Goal: Information Seeking & Learning: Learn about a topic

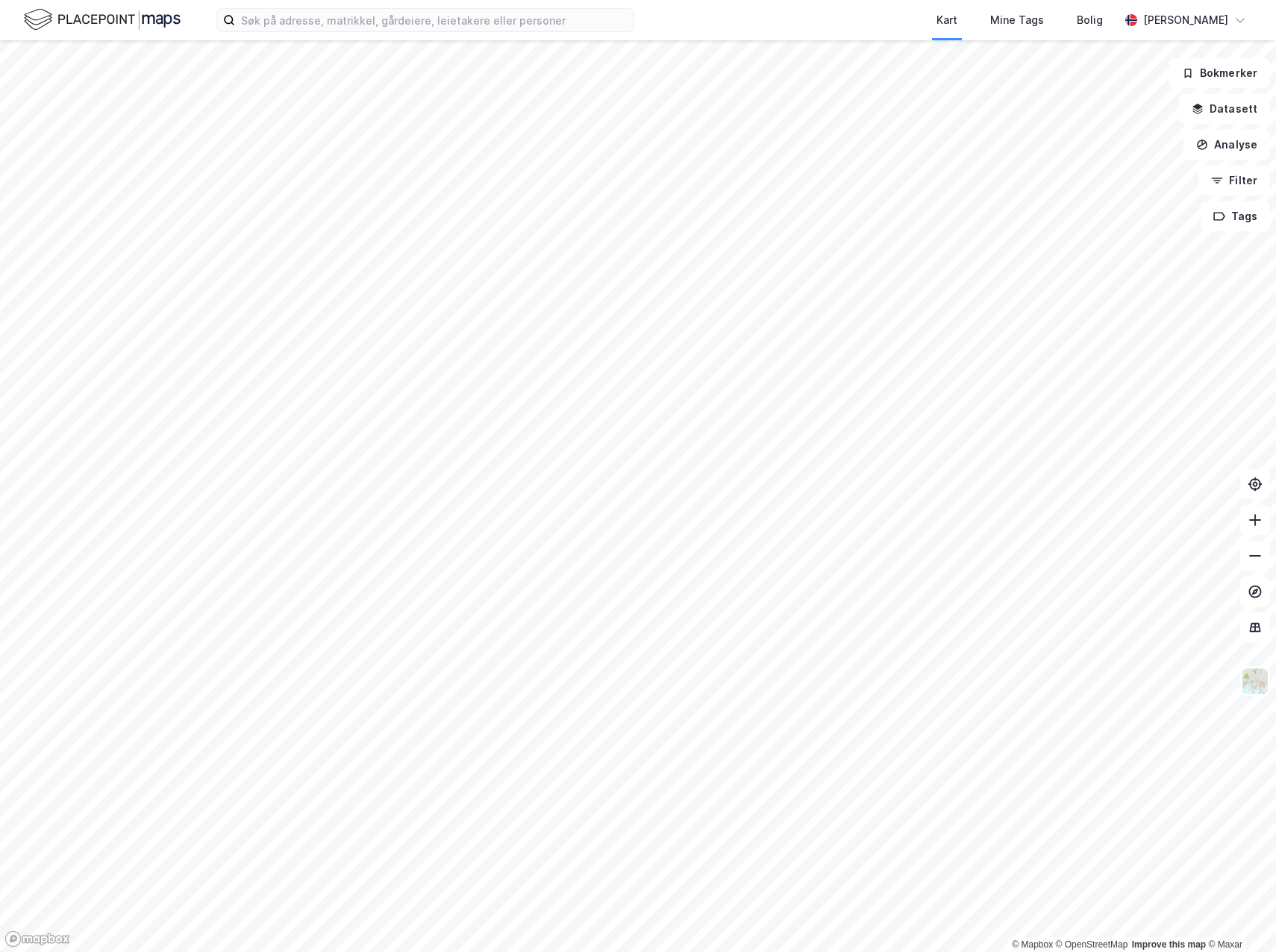
click at [813, 0] on html "Kart Mine Tags [PERSON_NAME] © Mapbox © OpenStreetMap Improve this map © Maxar …" at bounding box center [638, 476] width 1276 height 952
click at [673, 0] on html "Kart Mine Tags [PERSON_NAME] © Mapbox © OpenStreetMap Improve this map © Maxar …" at bounding box center [638, 476] width 1276 height 952
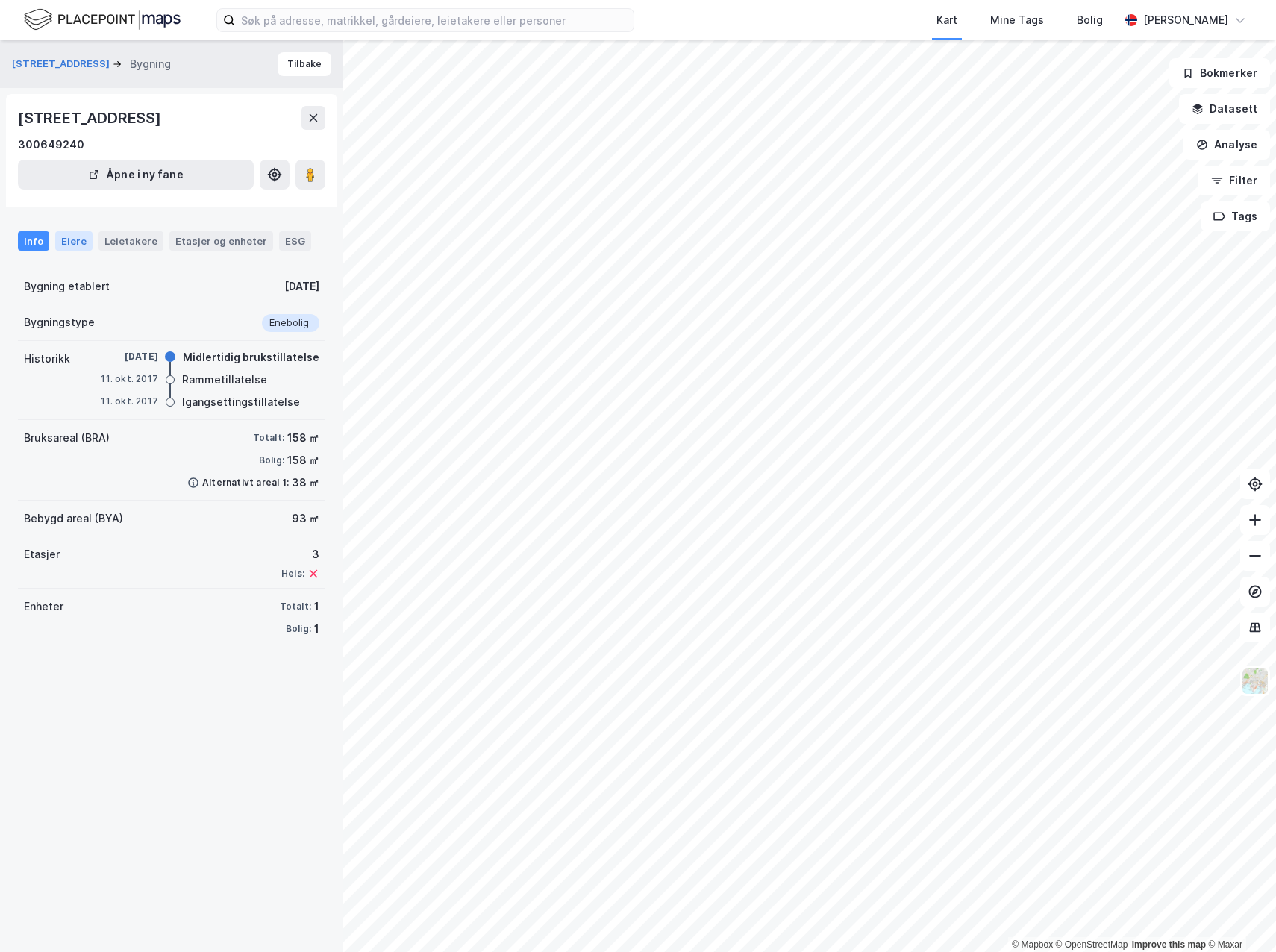
click at [68, 240] on div "Eiere" at bounding box center [74, 241] width 37 height 20
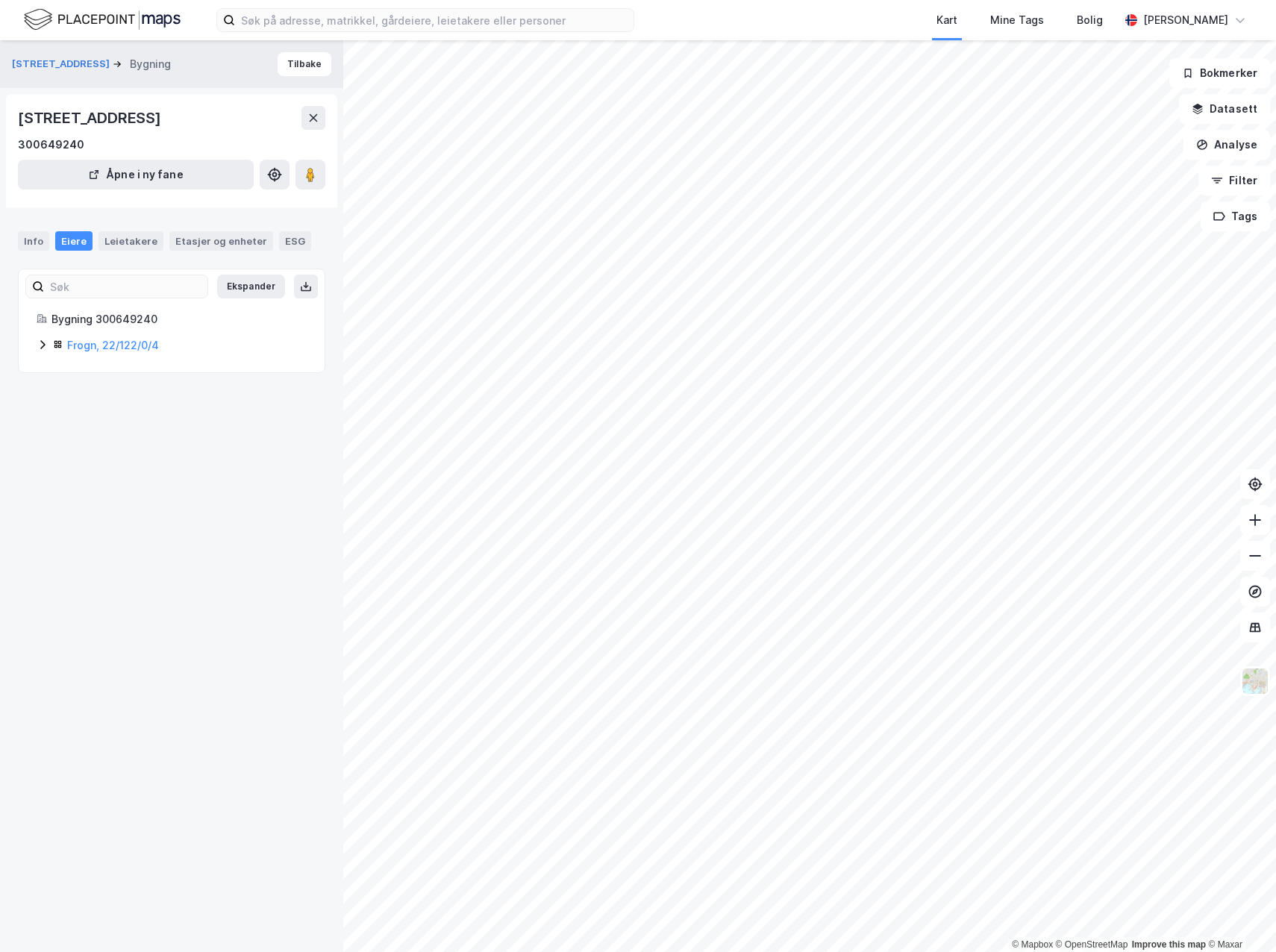
click at [39, 344] on icon at bounding box center [42, 344] width 12 height 12
click at [117, 243] on div "Leietakere" at bounding box center [131, 241] width 65 height 20
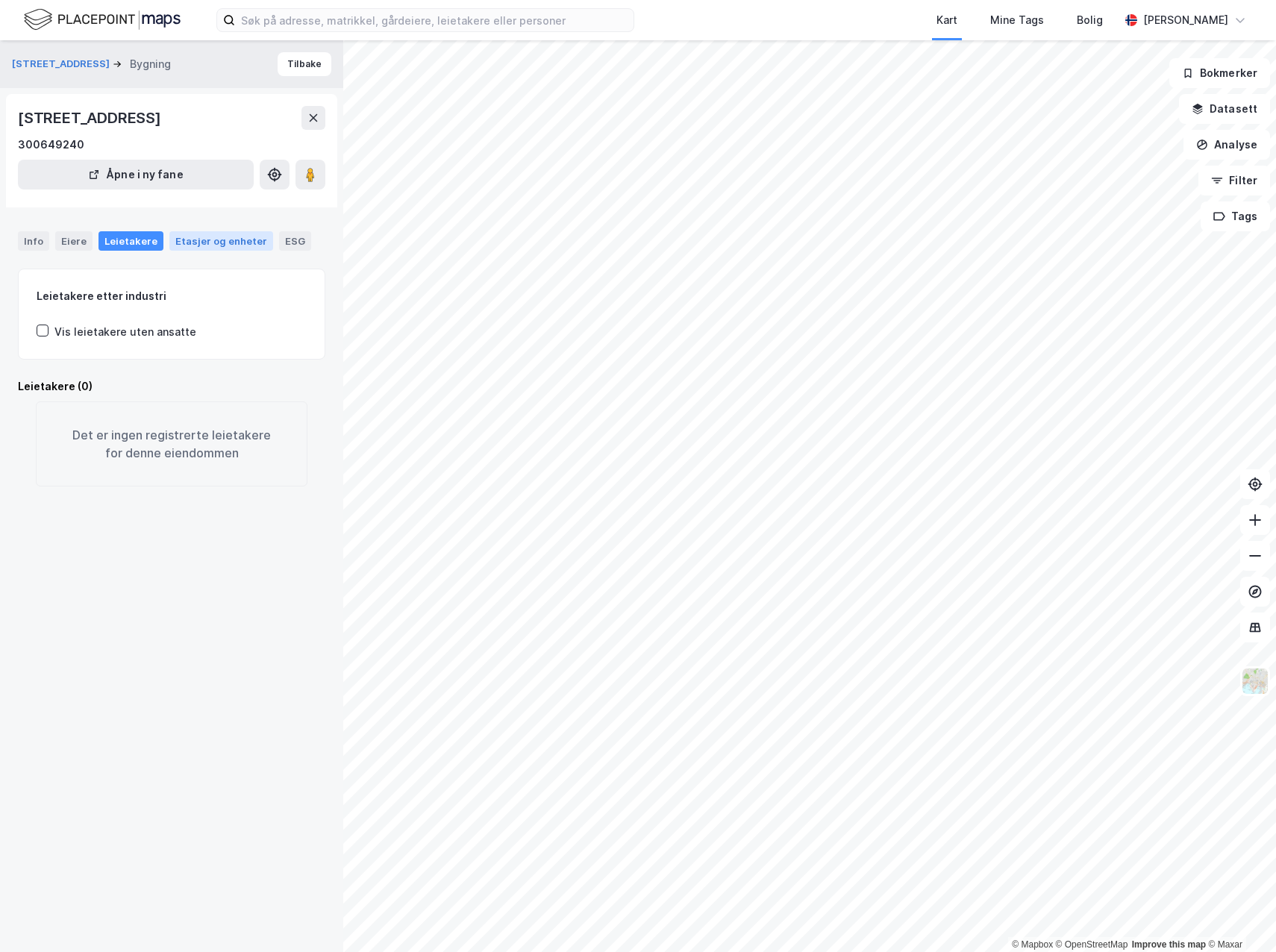
click at [202, 236] on div "Etasjer og enheter" at bounding box center [221, 241] width 91 height 14
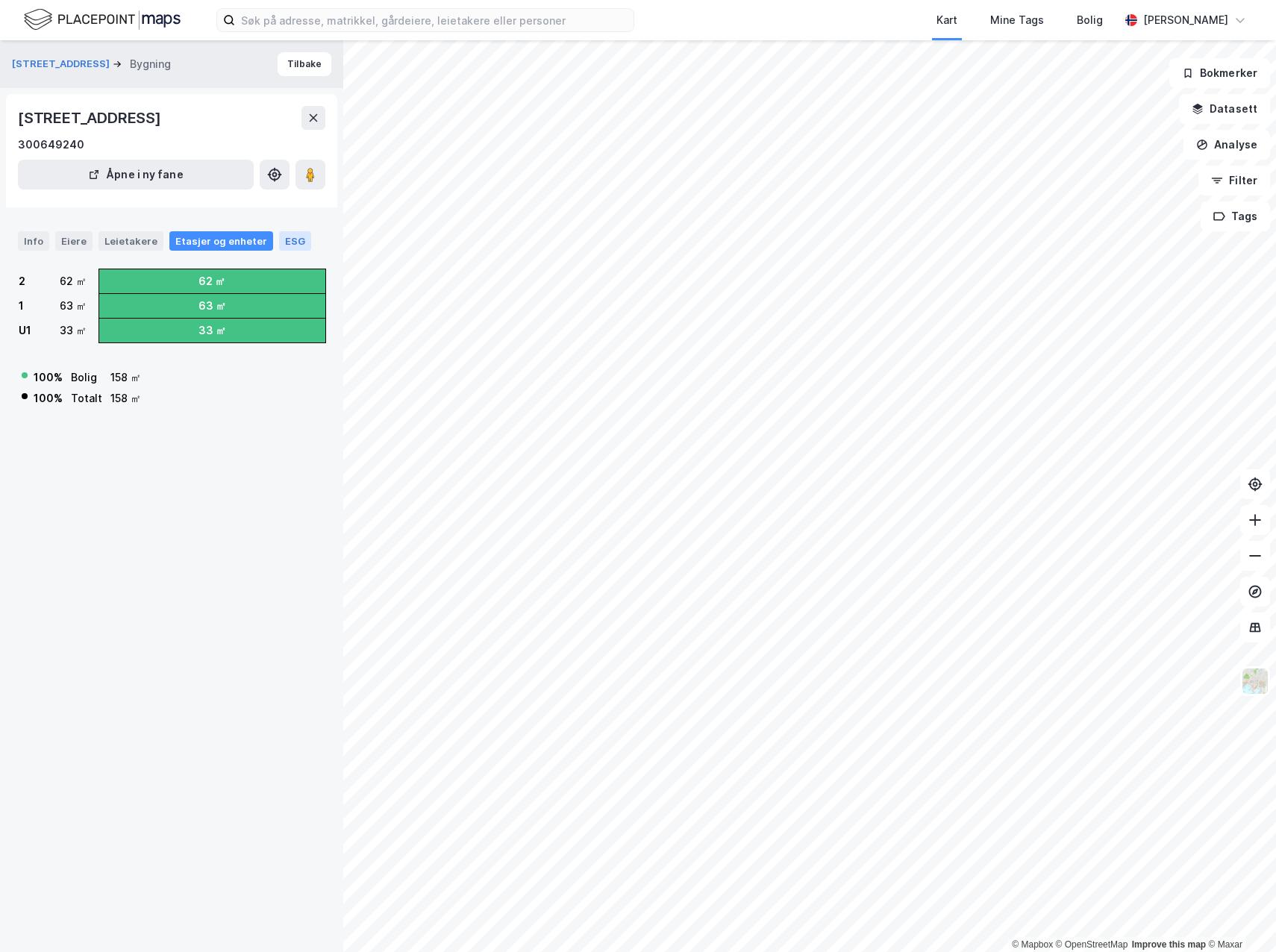
click at [284, 240] on div "ESG" at bounding box center [294, 241] width 32 height 20
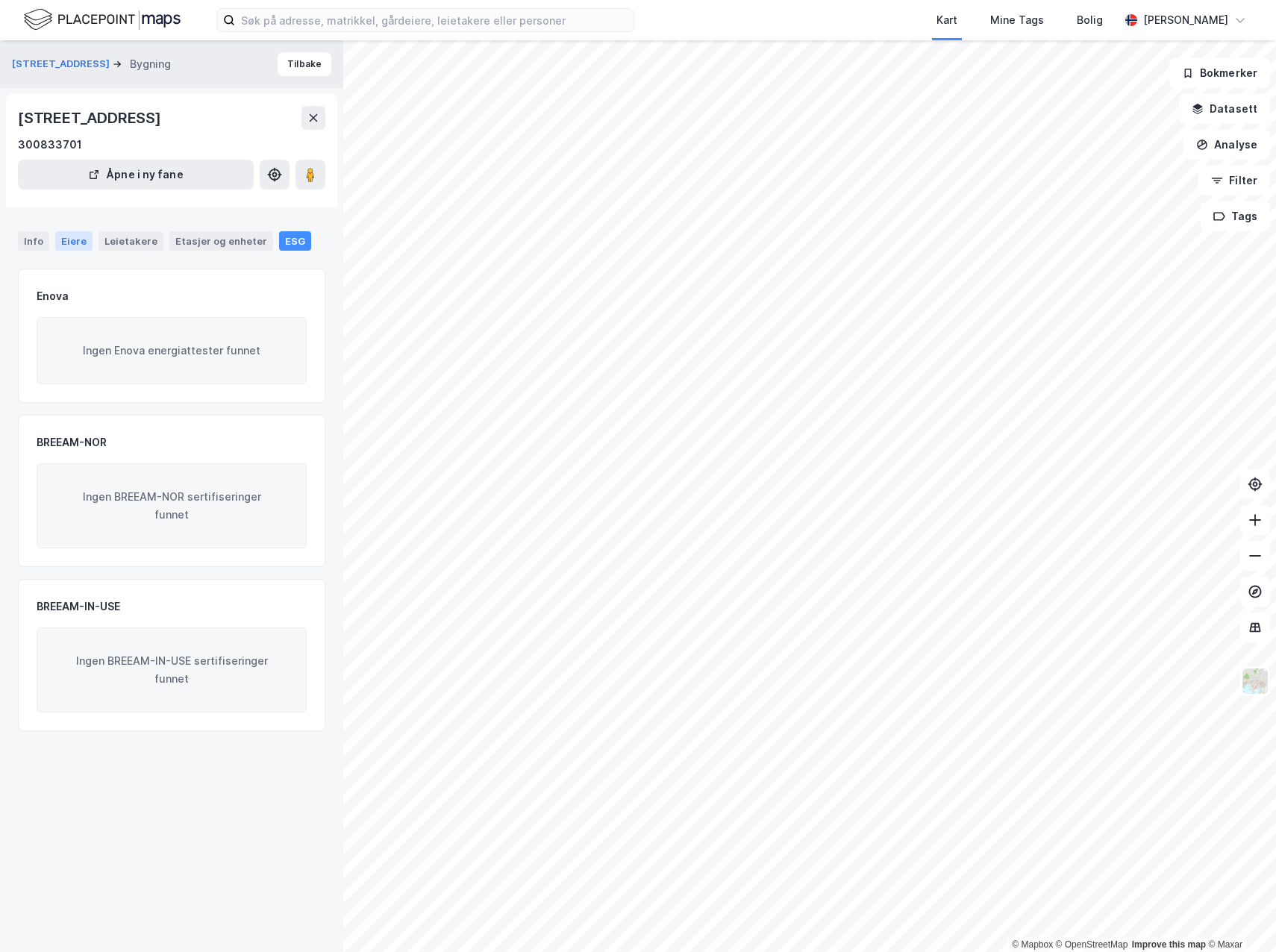
click at [67, 241] on div "Eiere" at bounding box center [74, 241] width 37 height 20
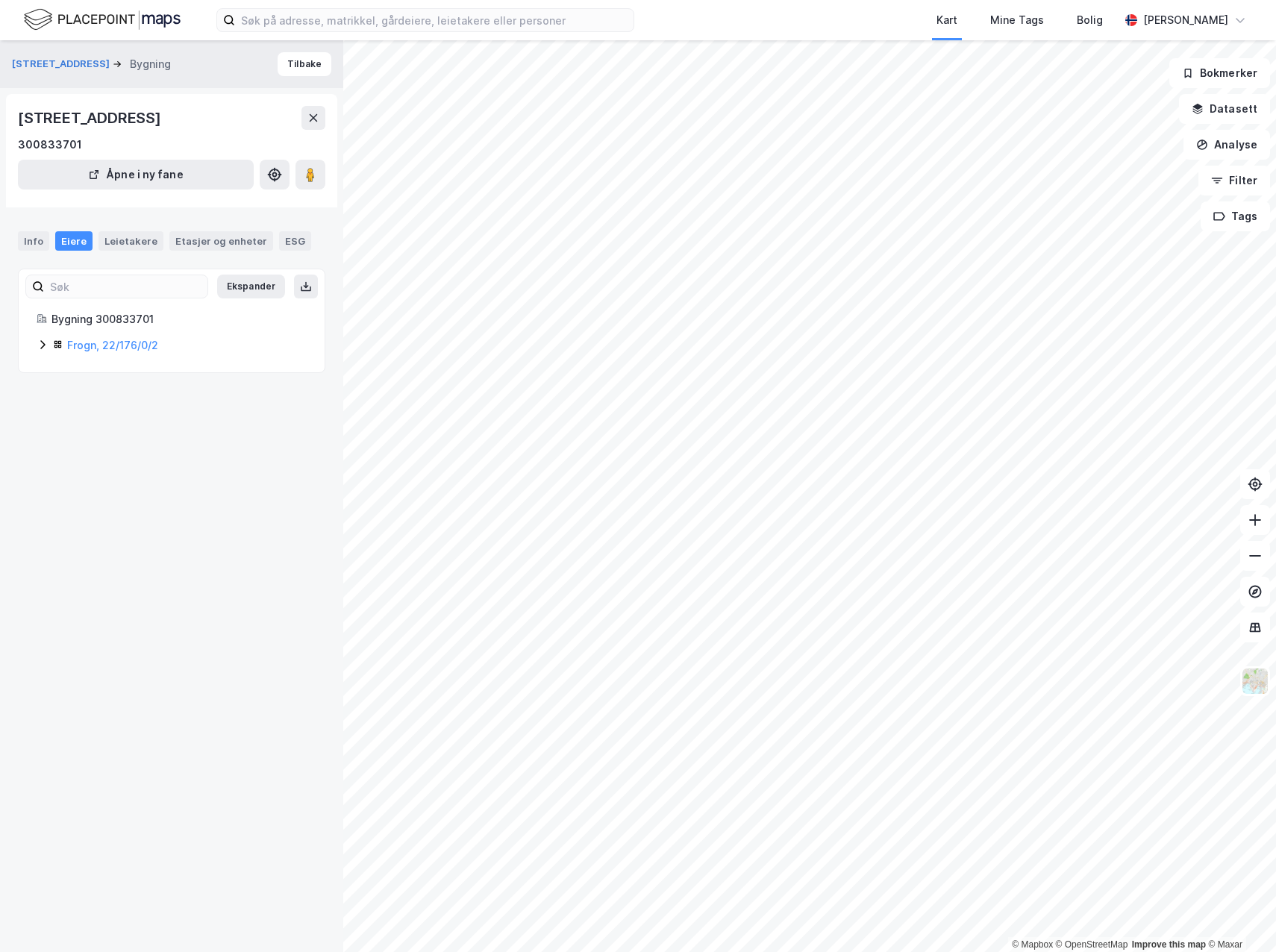
click at [42, 343] on icon at bounding box center [42, 344] width 5 height 9
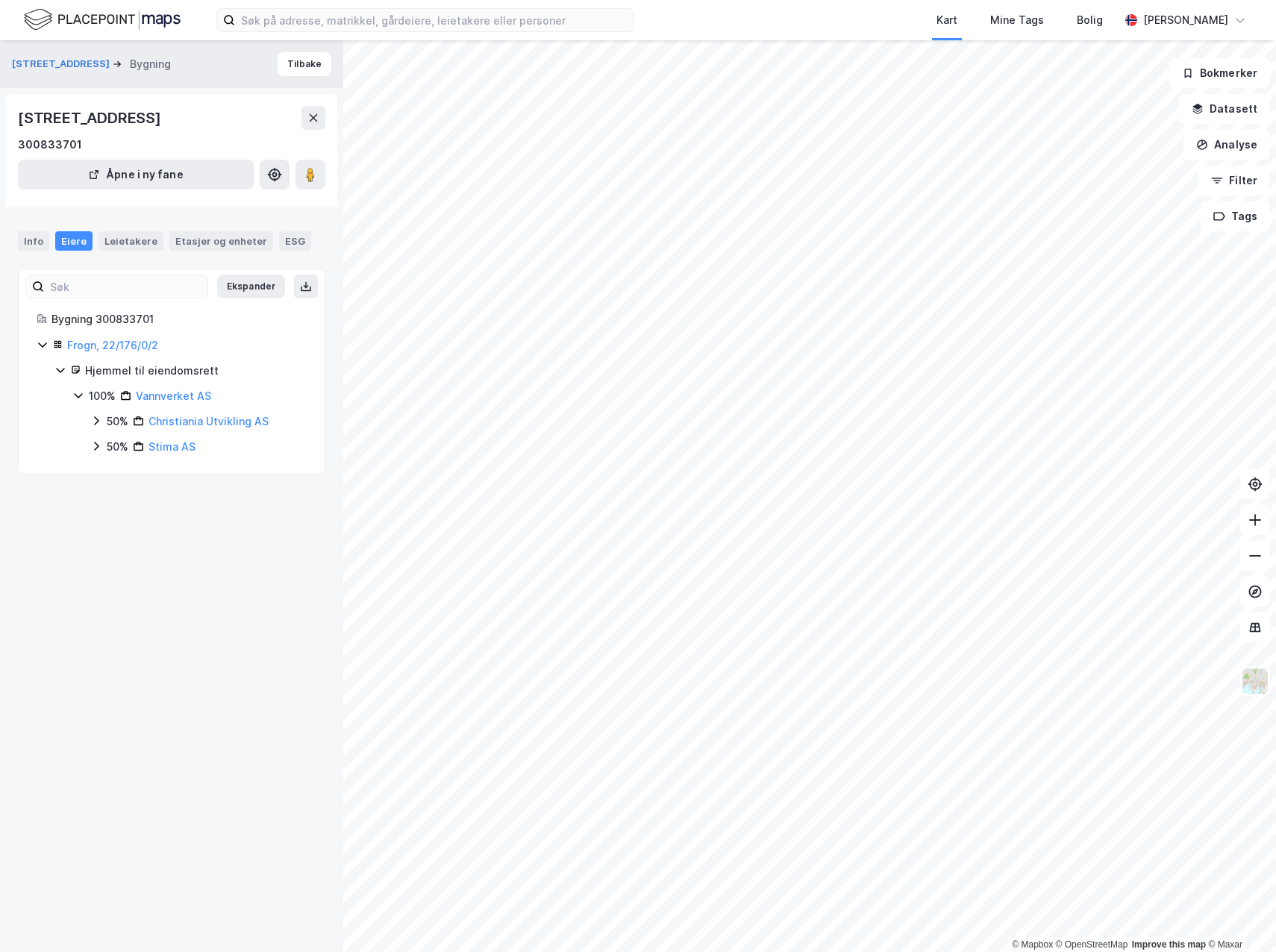
click at [99, 418] on icon at bounding box center [96, 421] width 12 height 12
click at [97, 483] on icon at bounding box center [96, 489] width 12 height 12
click at [285, 238] on div "ESG" at bounding box center [294, 241] width 32 height 20
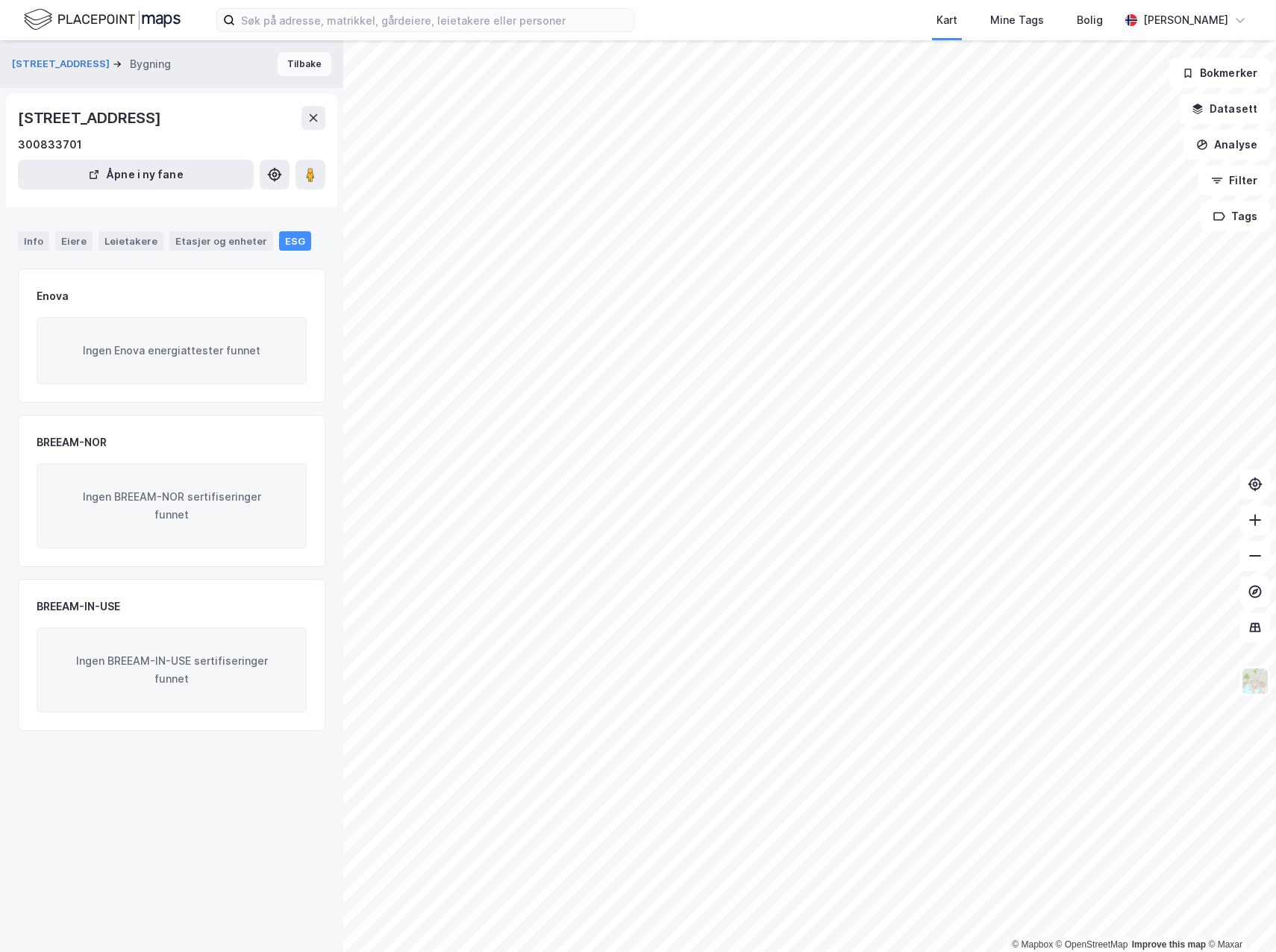
click at [286, 70] on button "Tilbake" at bounding box center [304, 64] width 54 height 24
